Goal: Information Seeking & Learning: Learn about a topic

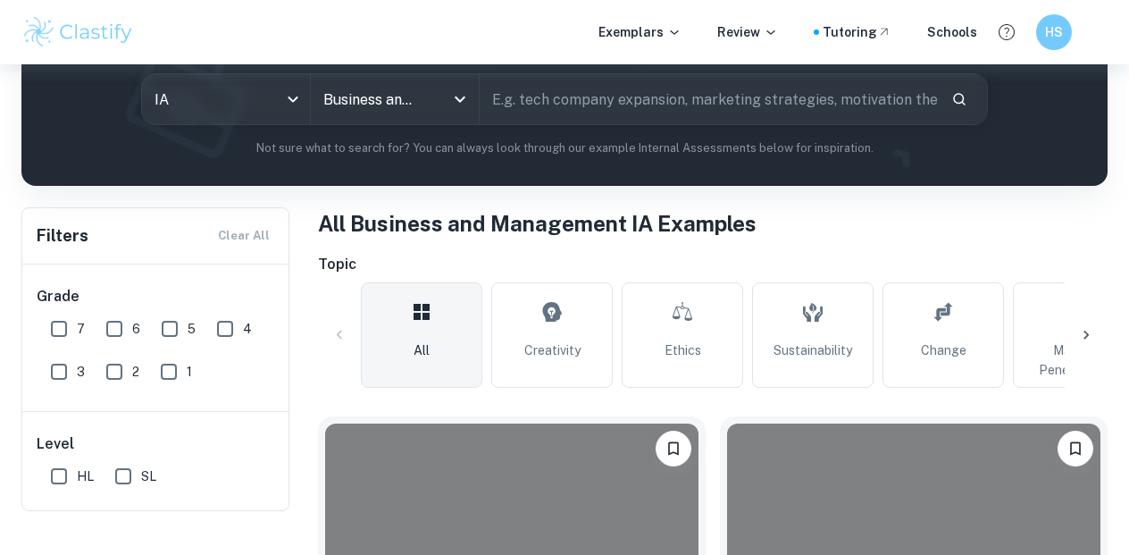
scroll to position [218, 0]
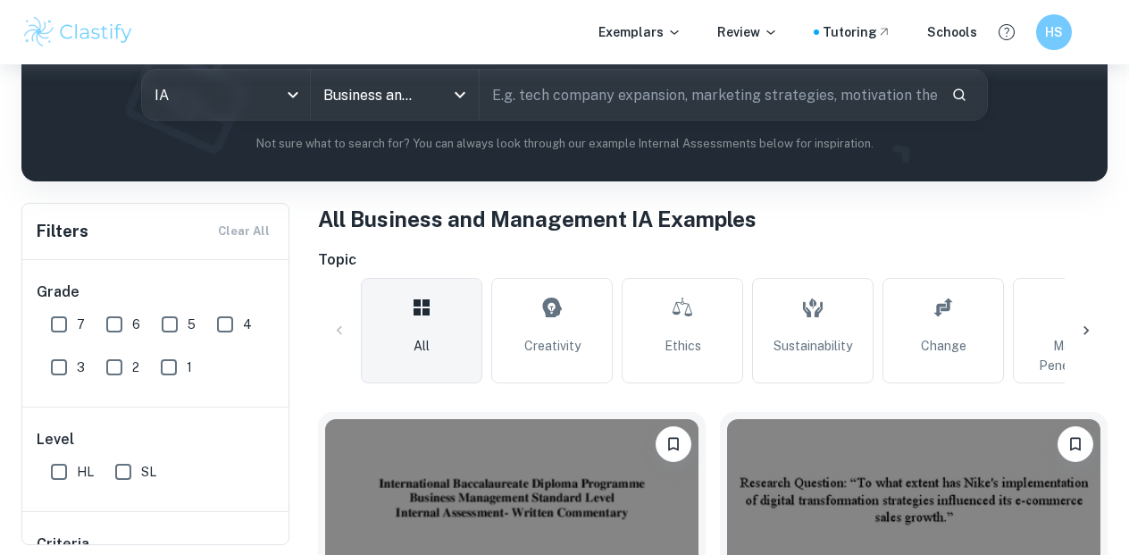
click at [128, 467] on input "SL" at bounding box center [123, 472] width 36 height 36
checkbox input "true"
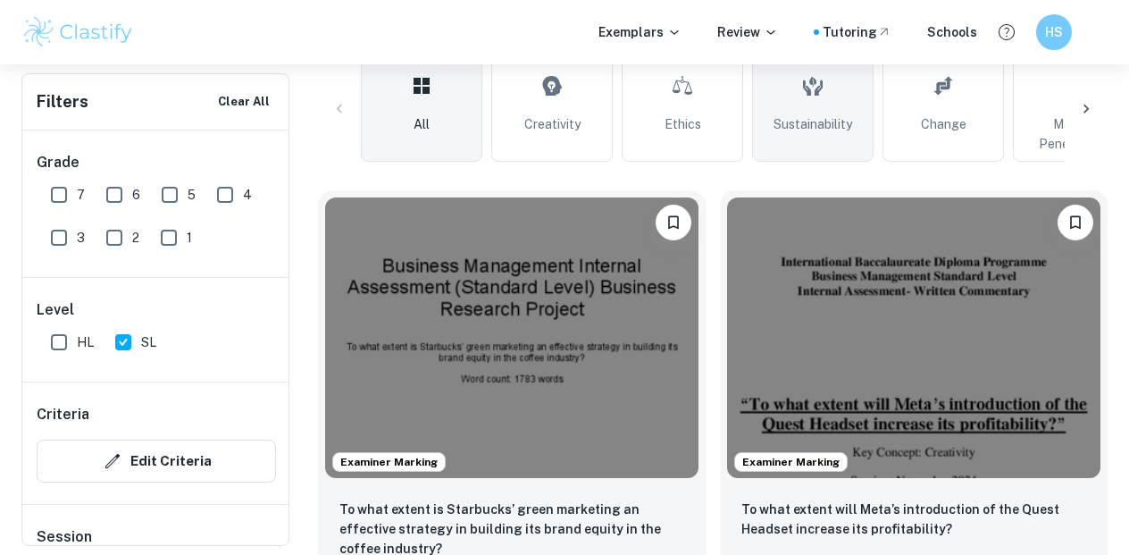
scroll to position [493, 0]
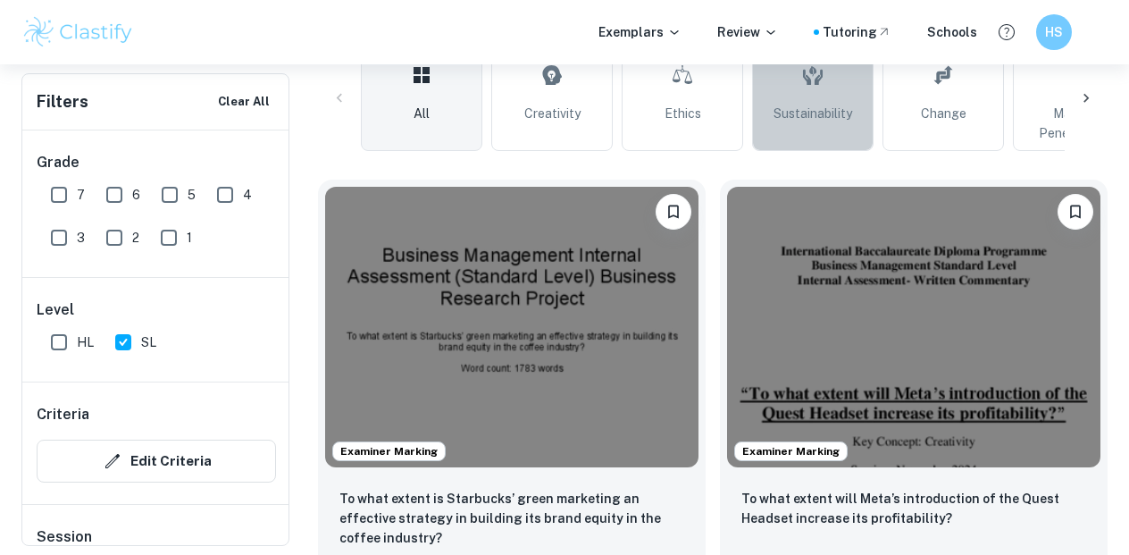
click at [856, 121] on link "Sustainability" at bounding box center [813, 98] width 122 height 105
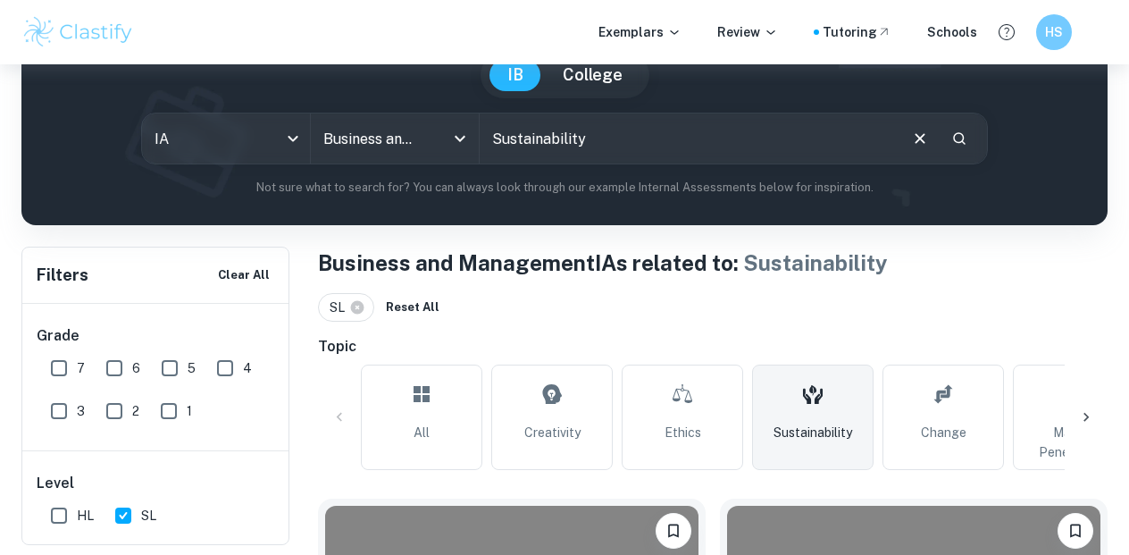
scroll to position [180, 0]
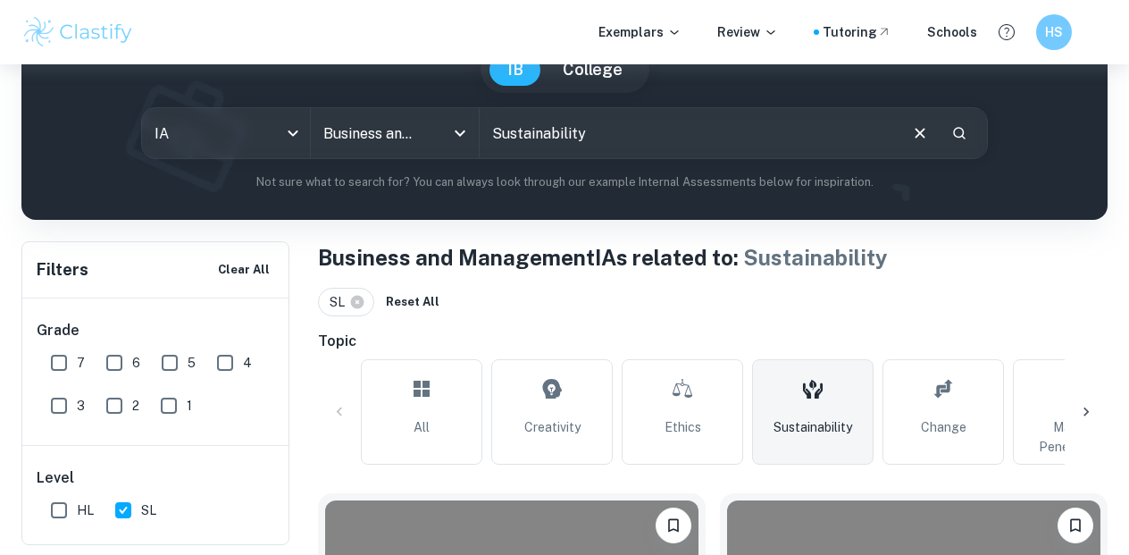
click at [645, 133] on input "text" at bounding box center [688, 133] width 416 height 50
type input "starbucks"
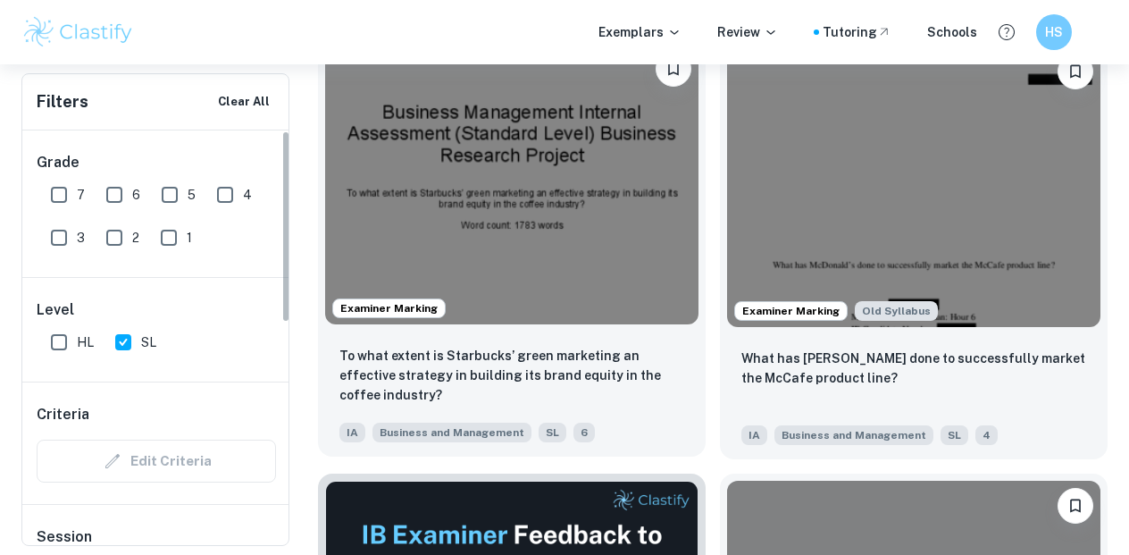
scroll to position [639, 0]
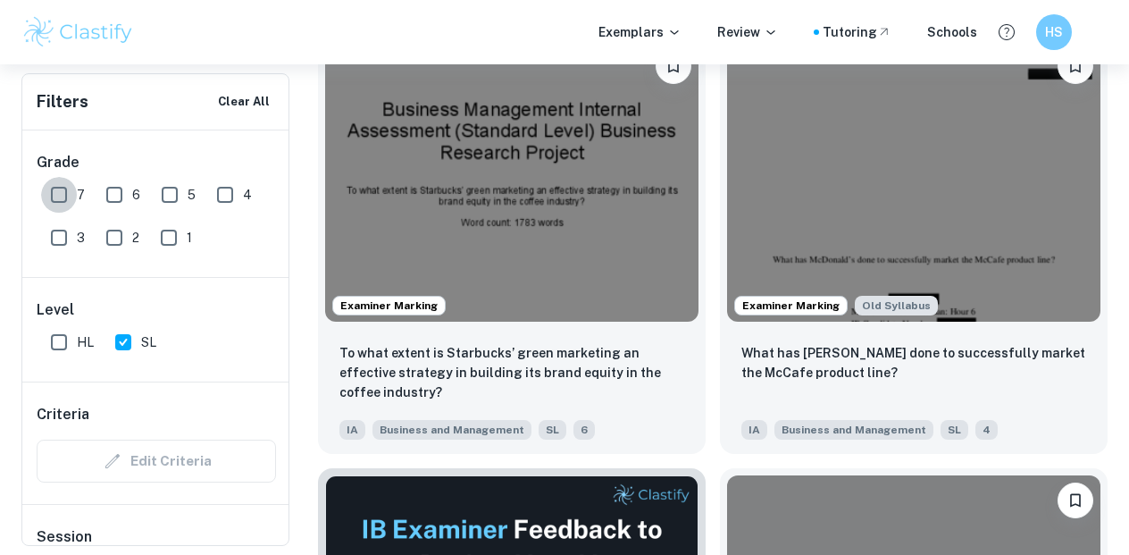
click at [67, 196] on input "7" at bounding box center [59, 195] width 36 height 36
checkbox input "true"
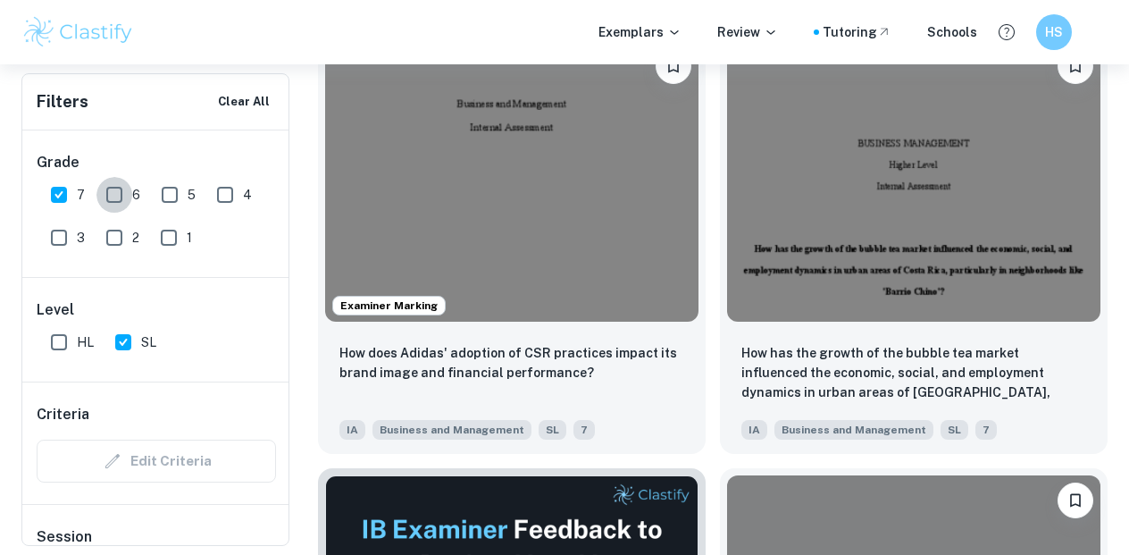
click at [109, 195] on input "6" at bounding box center [115, 195] width 36 height 36
checkbox input "true"
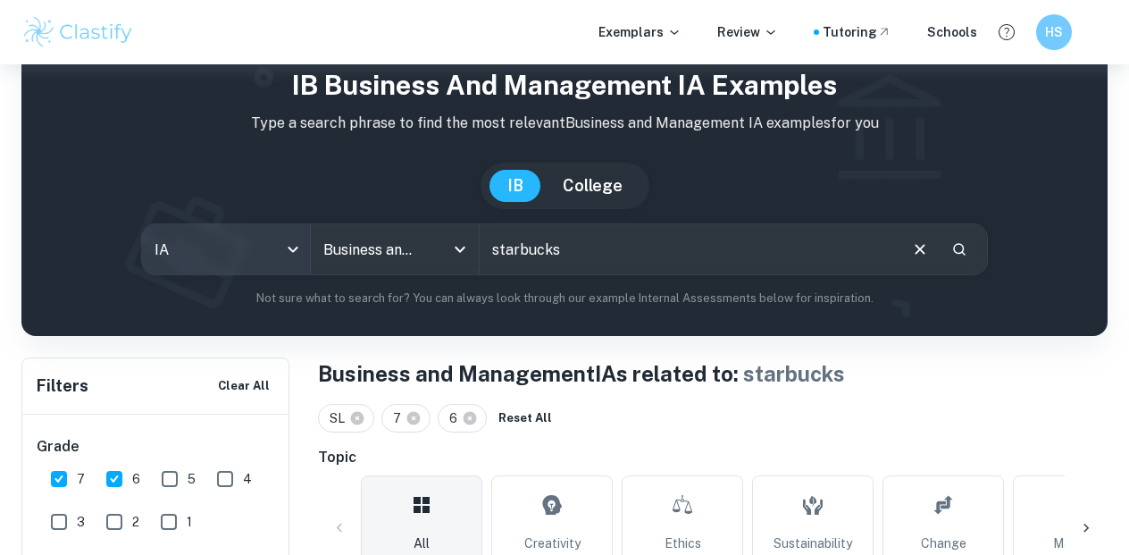
scroll to position [108, 0]
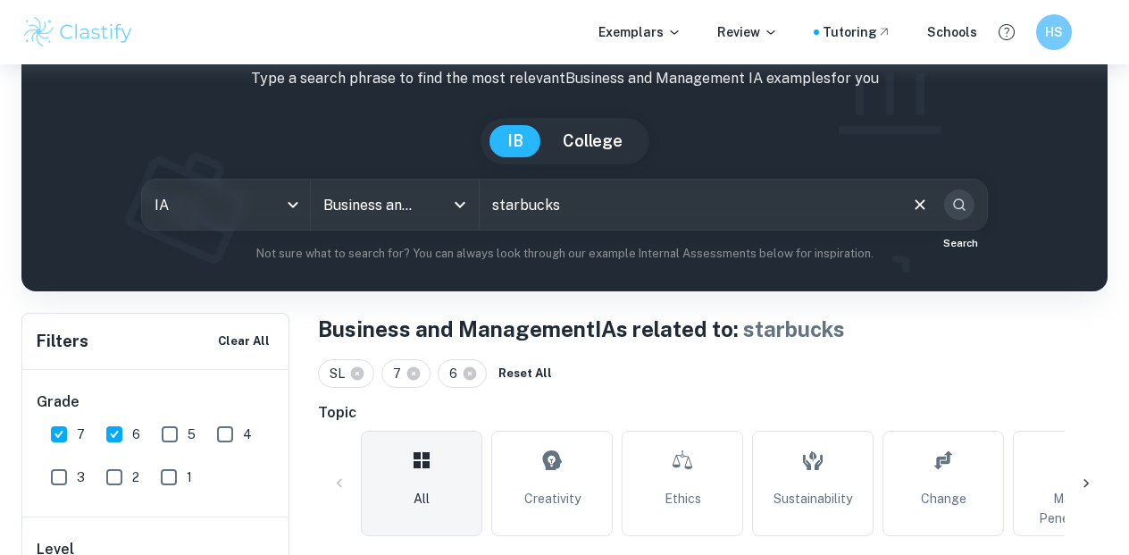
click at [967, 208] on icon "Search" at bounding box center [960, 205] width 16 height 16
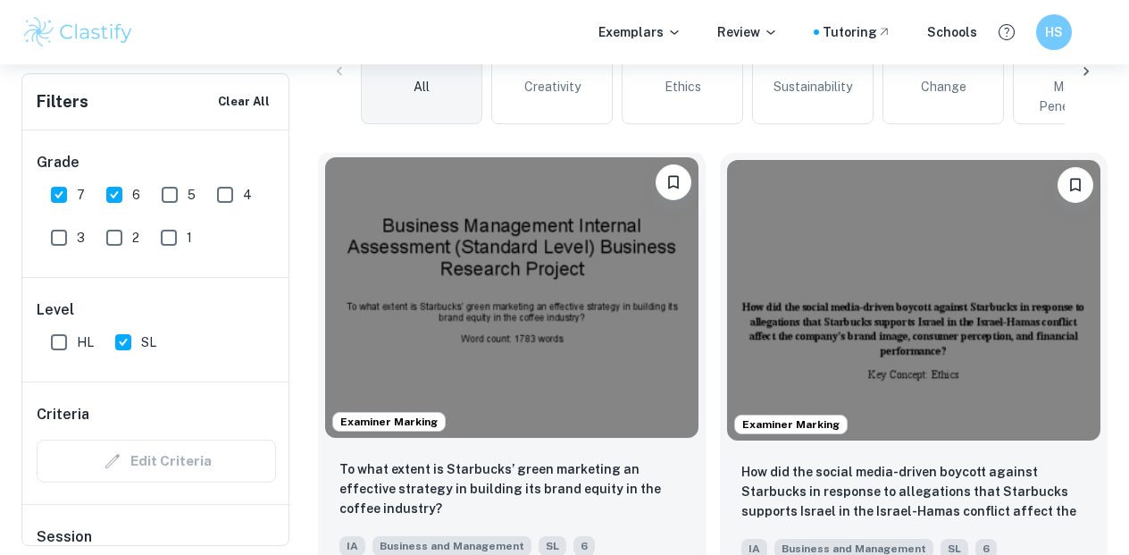
scroll to position [615, 0]
